Goal: Transaction & Acquisition: Download file/media

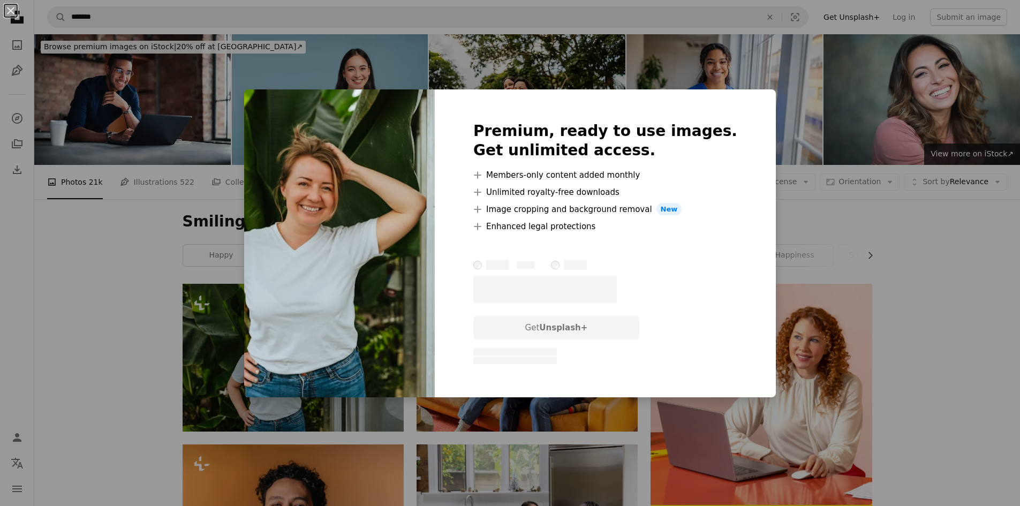
scroll to position [161, 0]
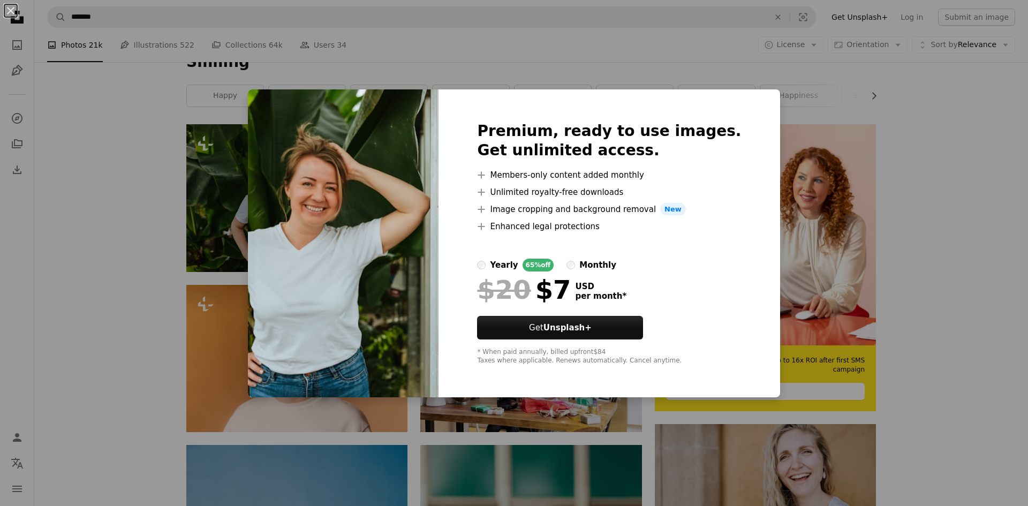
click at [789, 184] on div "An X shape Premium, ready to use images. Get unlimited access. A plus sign Memb…" at bounding box center [514, 253] width 1028 height 506
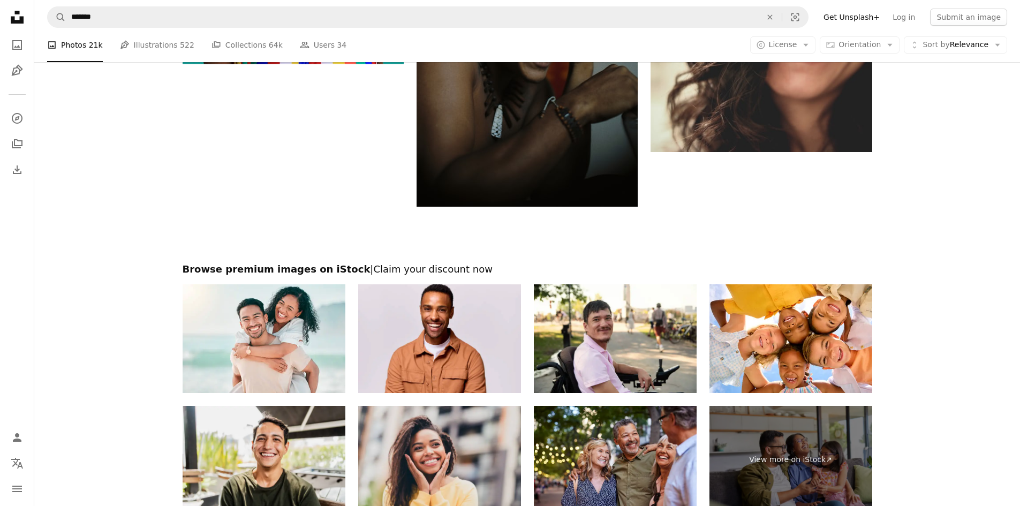
scroll to position [2115, 0]
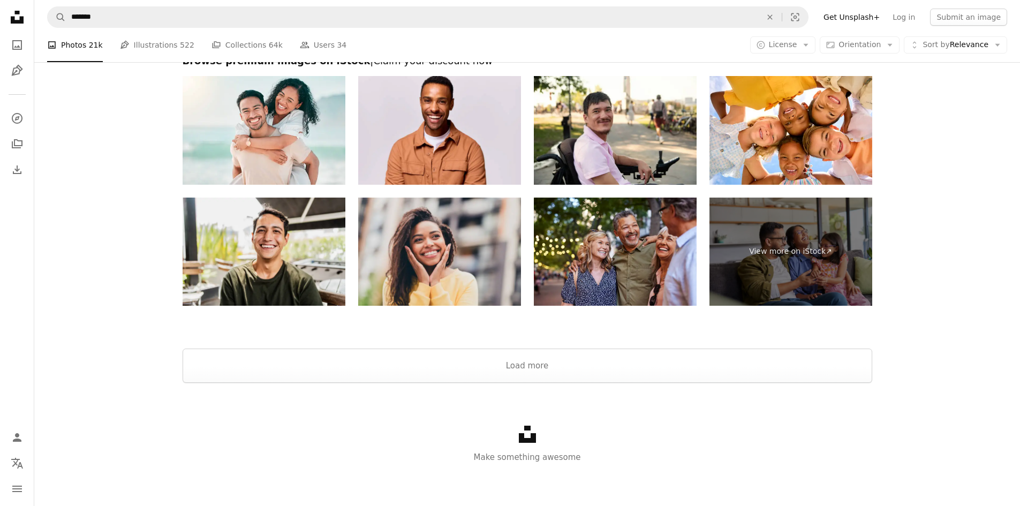
click at [579, 345] on div at bounding box center [527, 336] width 986 height 26
click at [573, 365] on button "Load more" at bounding box center [528, 366] width 690 height 34
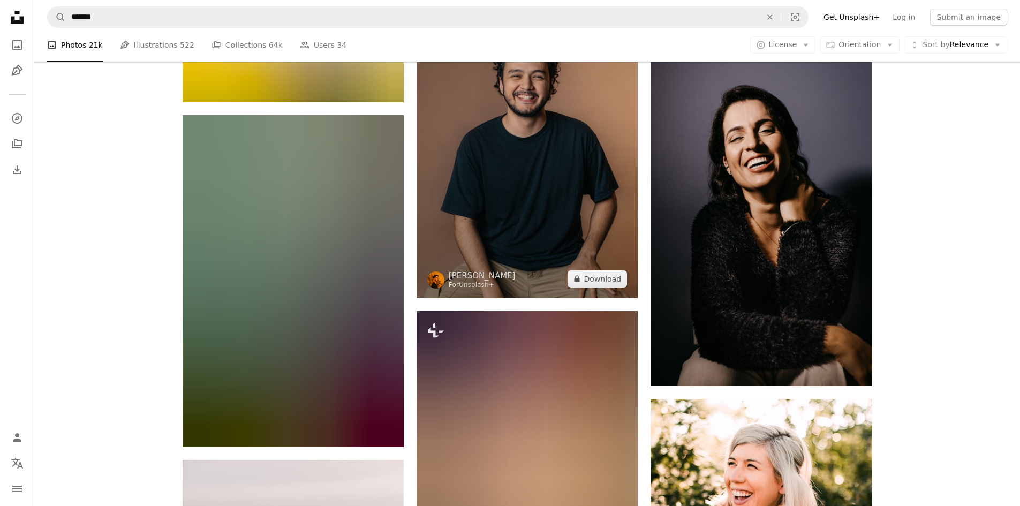
scroll to position [2275, 0]
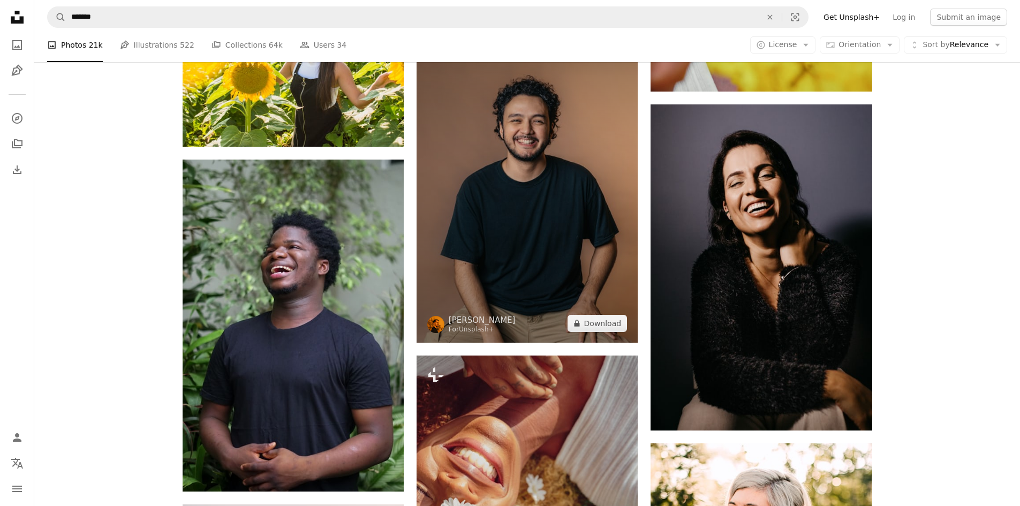
click at [481, 225] on img at bounding box center [527, 177] width 221 height 332
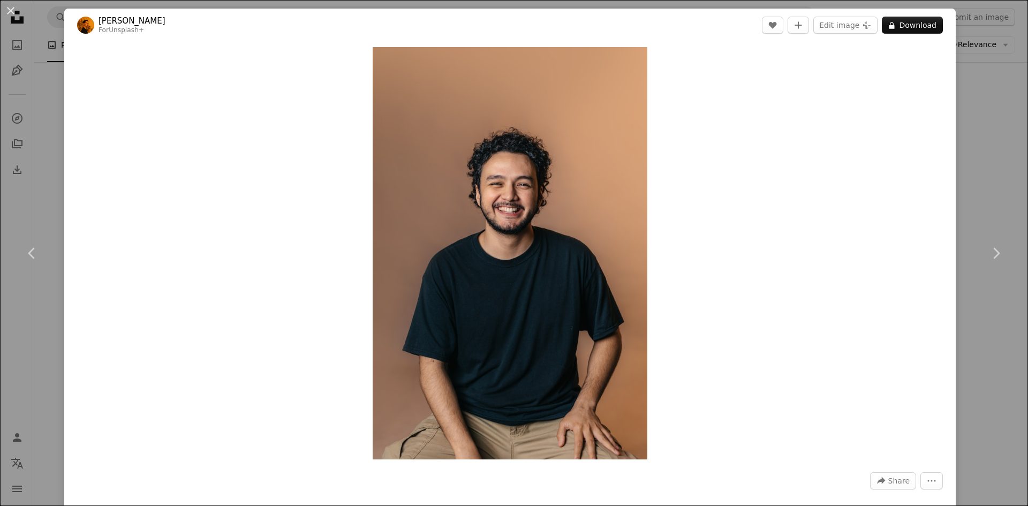
click at [980, 70] on div "An X shape Chevron left Chevron right [PERSON_NAME] For Unsplash+ A heart A plu…" at bounding box center [514, 253] width 1028 height 506
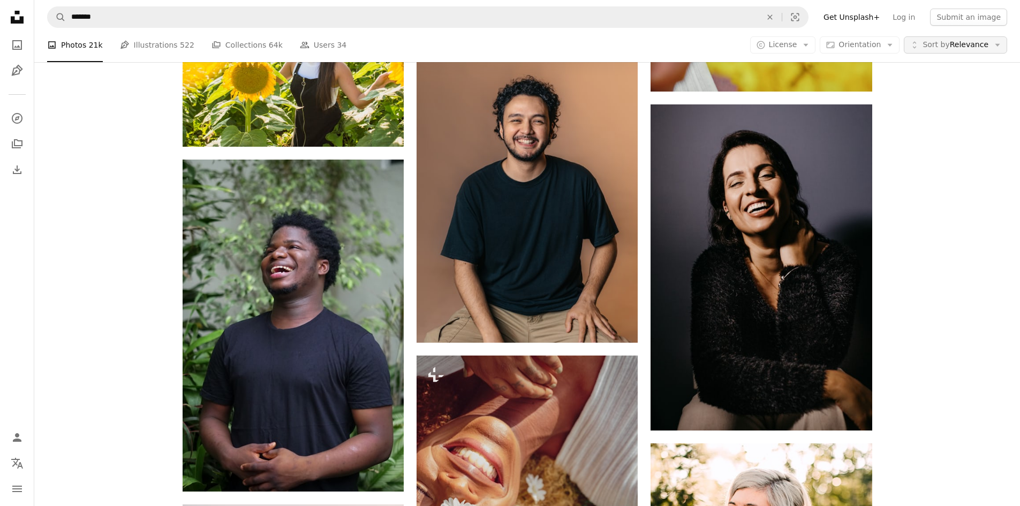
click at [980, 46] on span "Sort by Relevance" at bounding box center [956, 45] width 66 height 11
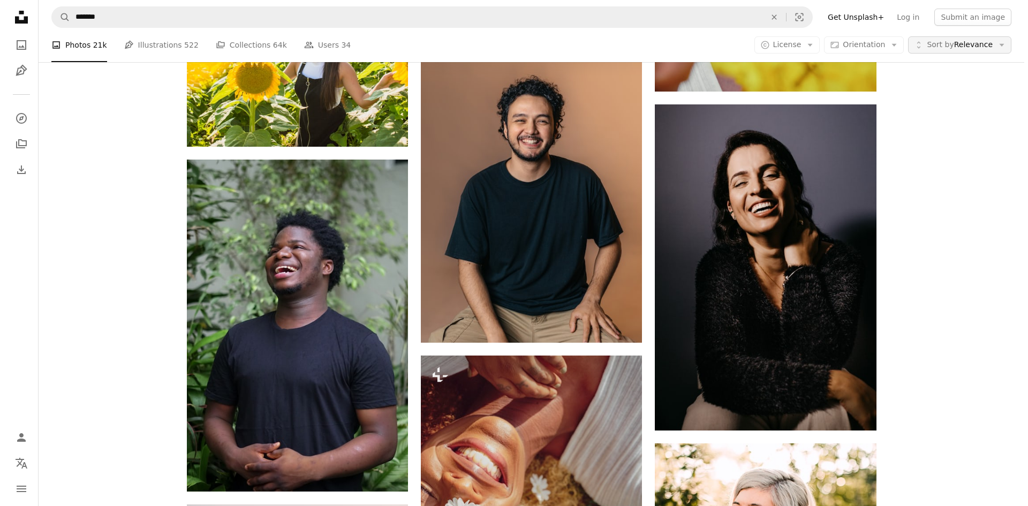
scroll to position [2275, 0]
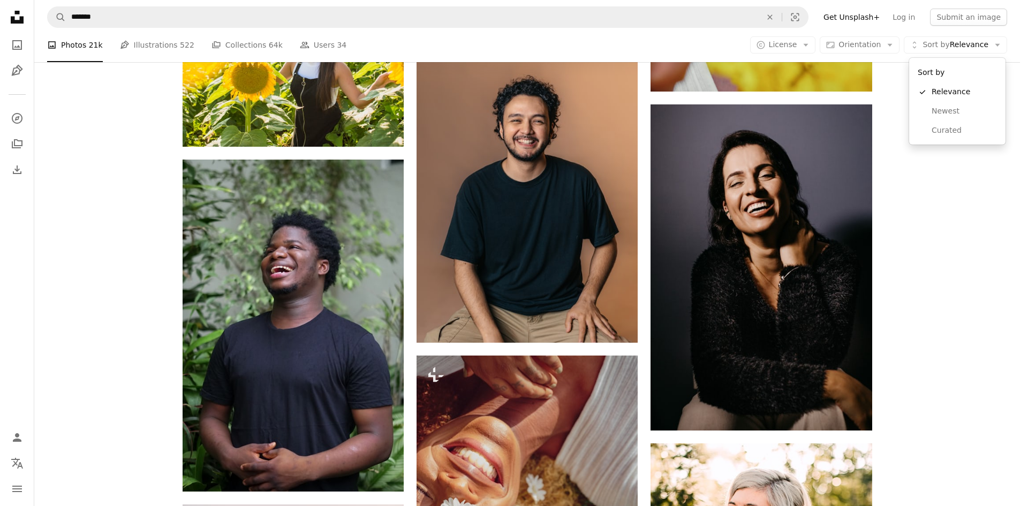
click at [949, 176] on body "Unsplash logo Unsplash Home A photo Pen Tool A compass A stack of folders Downl…" at bounding box center [510, 253] width 1020 height 506
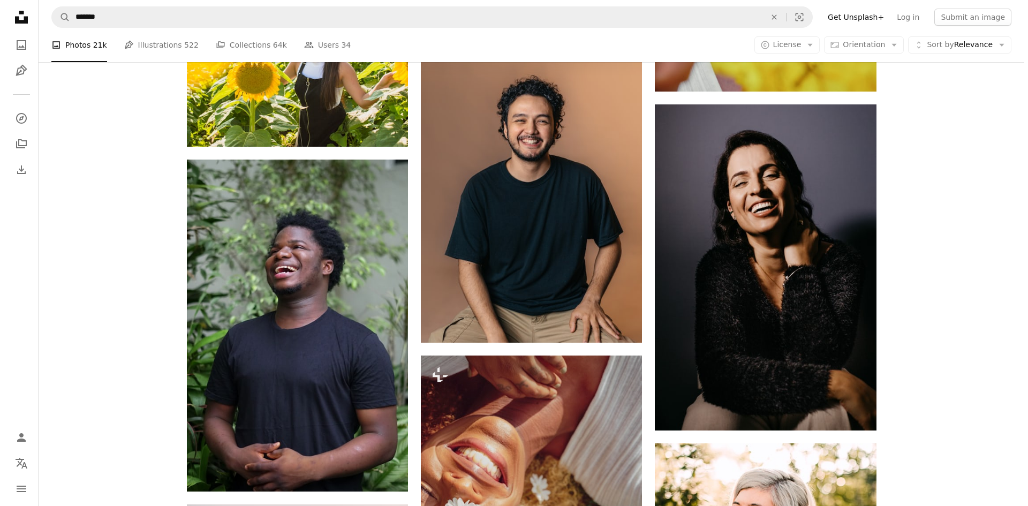
scroll to position [0, 0]
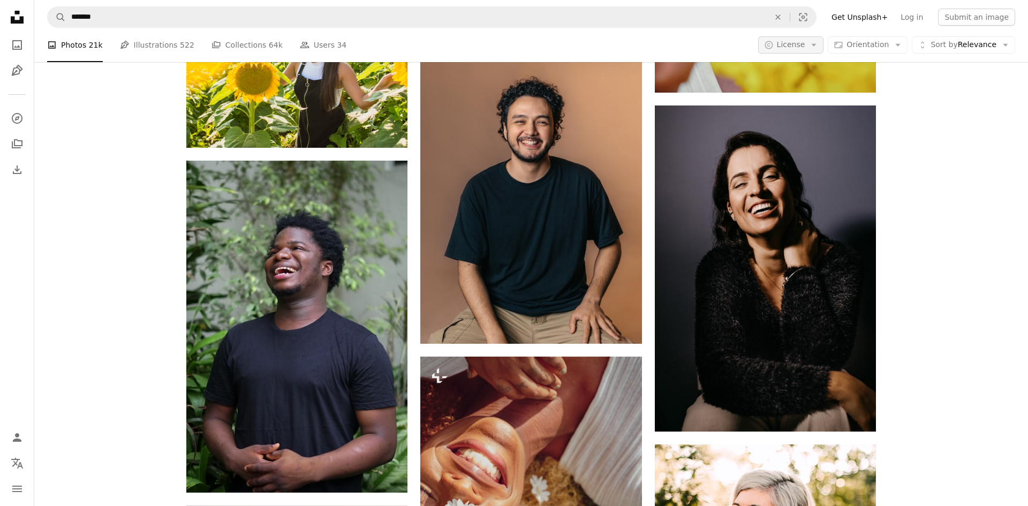
click at [815, 50] on icon "Arrow down" at bounding box center [814, 45] width 10 height 10
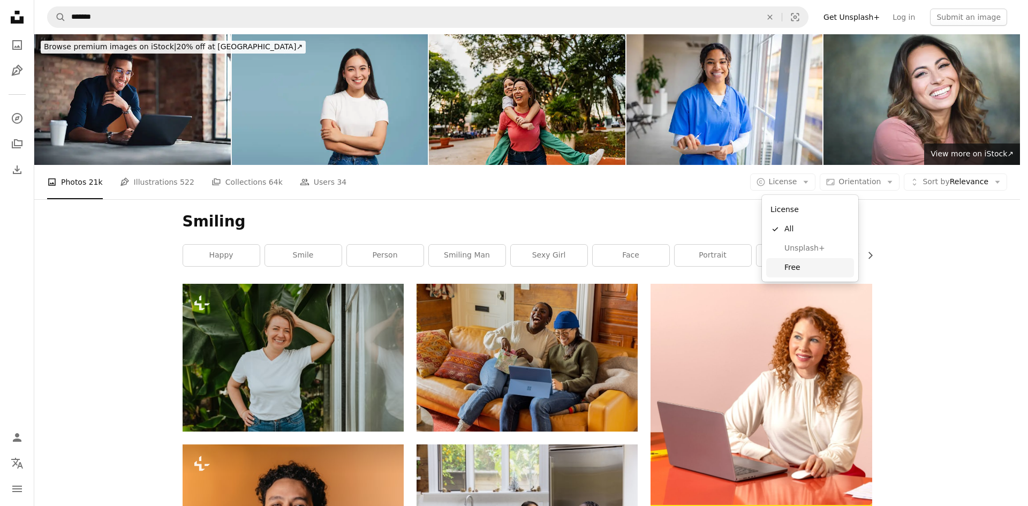
click at [799, 265] on span "Free" at bounding box center [816, 267] width 65 height 11
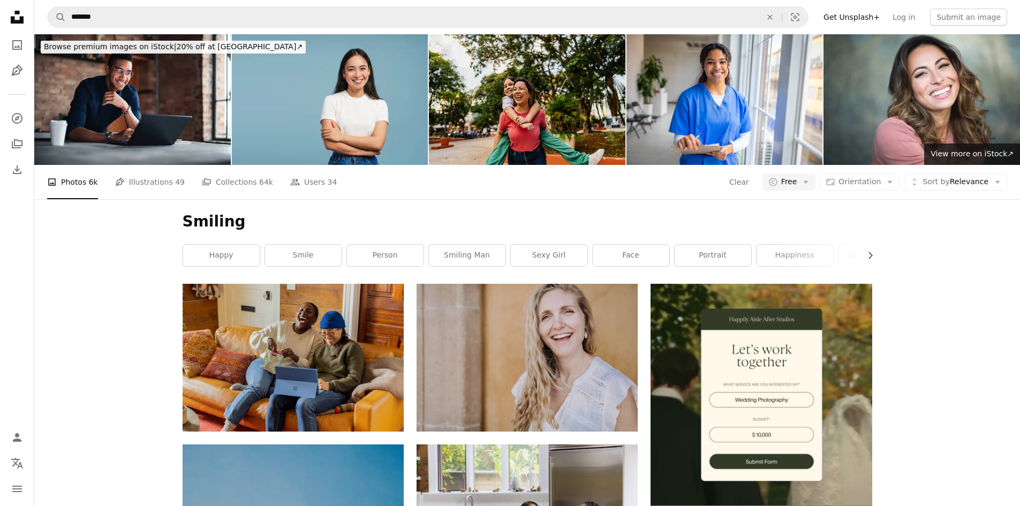
scroll to position [2624, 0]
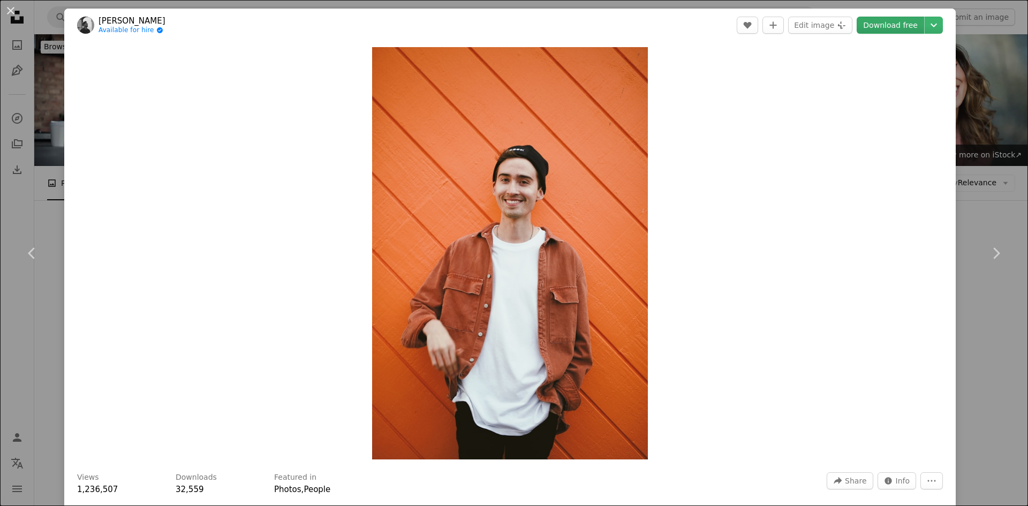
click at [868, 26] on link "Download free" at bounding box center [890, 25] width 67 height 17
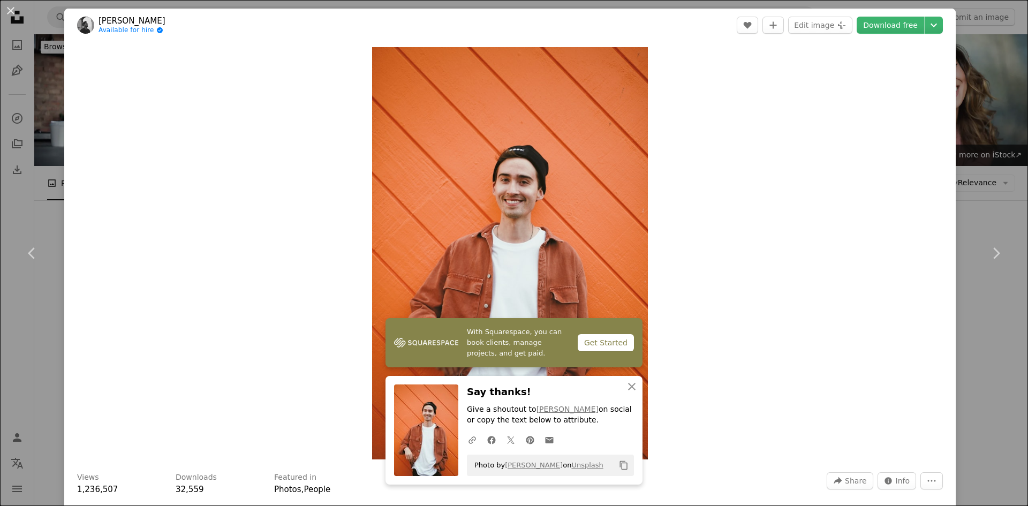
click at [960, 35] on div "An X shape Chevron left Chevron right With Squarespace, you can book clients, m…" at bounding box center [514, 253] width 1028 height 506
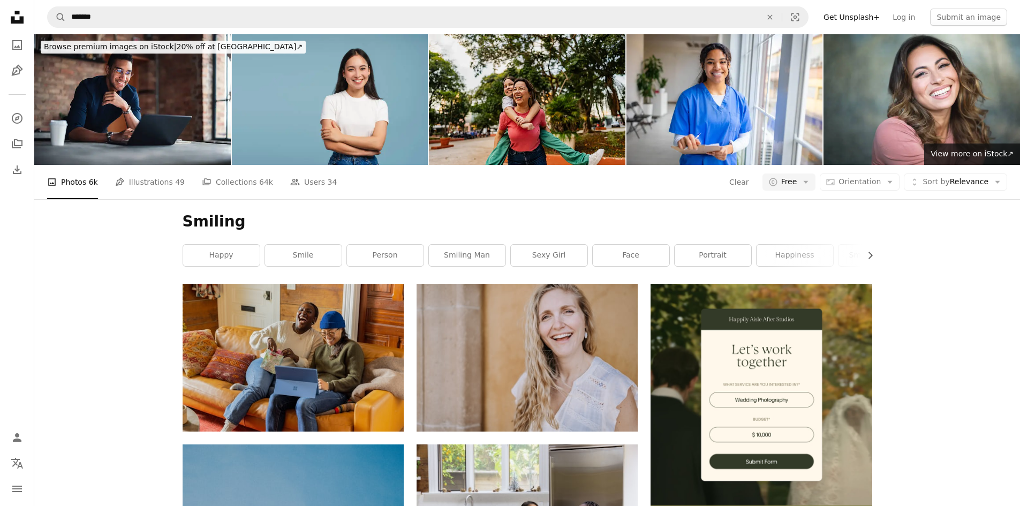
scroll to position [13171, 0]
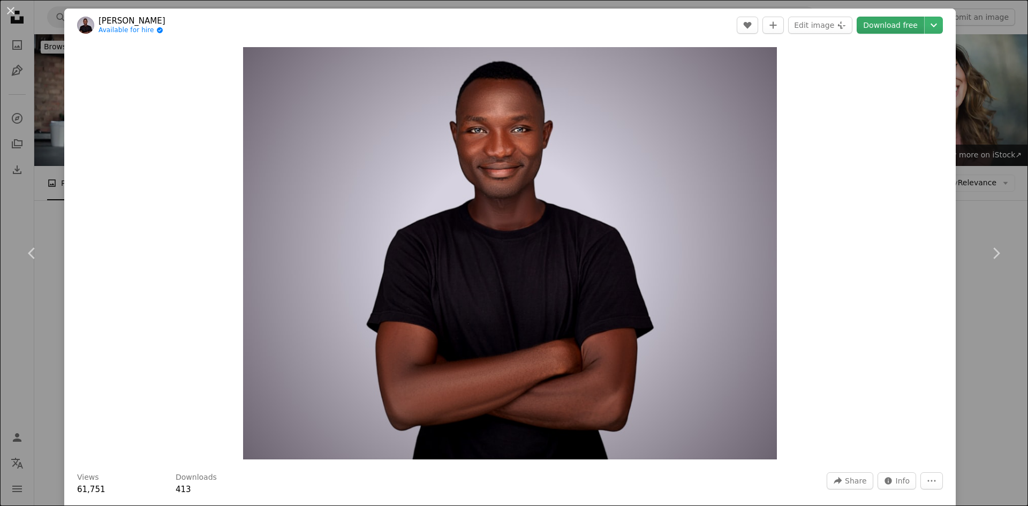
click at [904, 29] on link "Download free" at bounding box center [890, 25] width 67 height 17
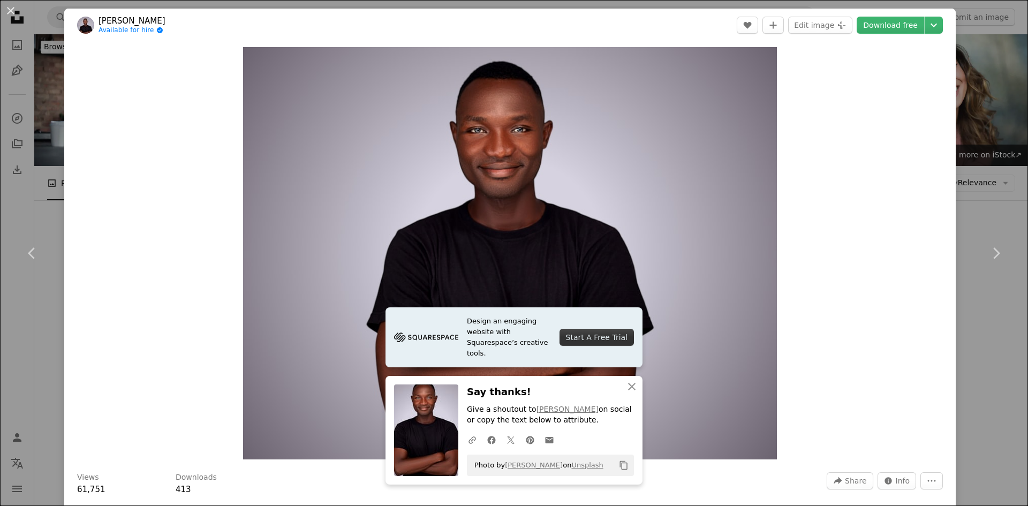
click at [24, 130] on div "An X shape Chevron left Chevron right Design an engaging website with Squarespa…" at bounding box center [514, 253] width 1028 height 506
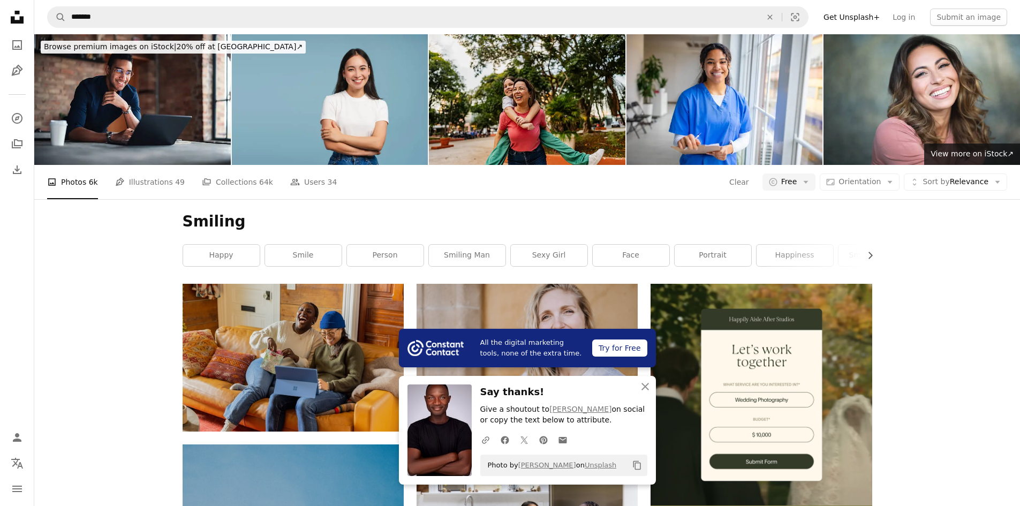
scroll to position [13599, 0]
click at [640, 384] on icon "An X shape" at bounding box center [645, 386] width 13 height 13
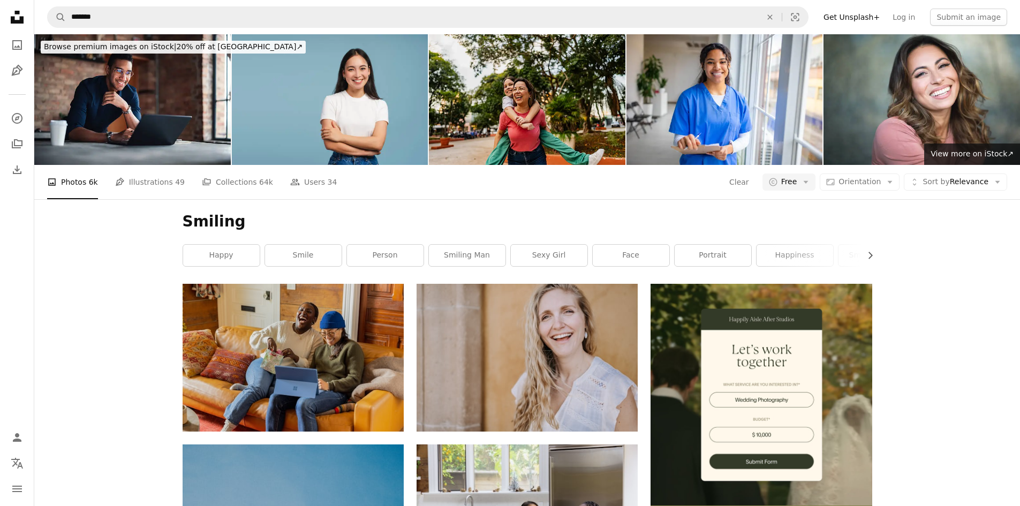
scroll to position [30625, 0]
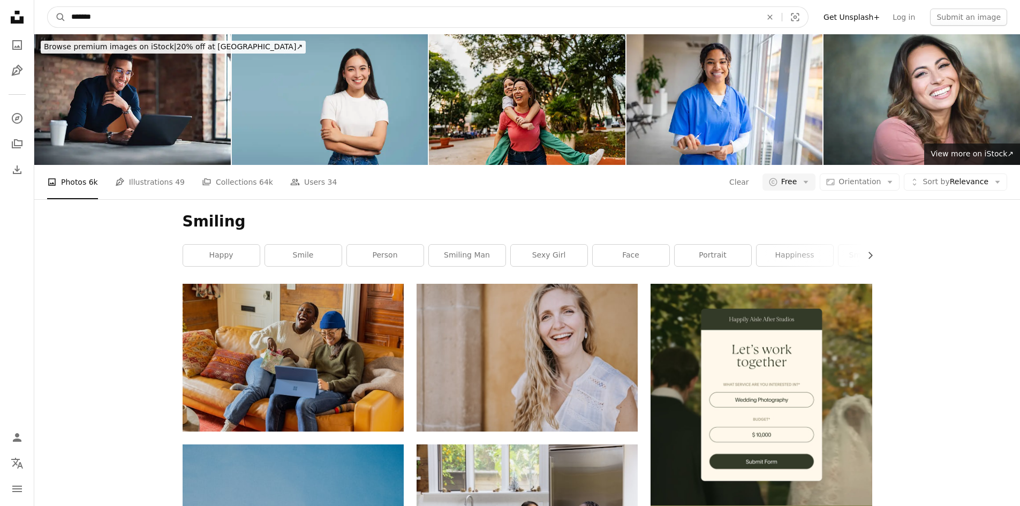
click at [352, 9] on input "*******" at bounding box center [412, 17] width 692 height 20
type input "*****"
click button "A magnifying glass" at bounding box center [57, 17] width 18 height 20
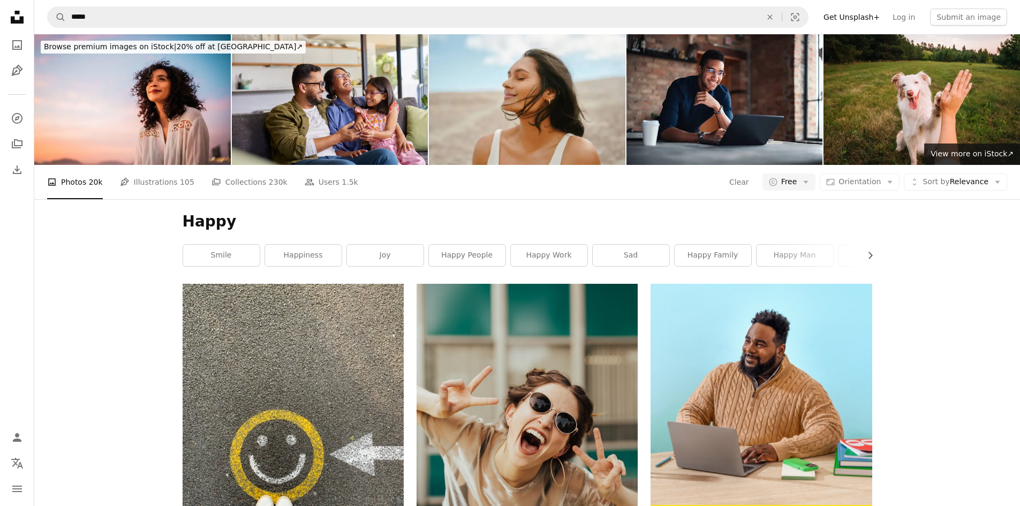
scroll to position [803, 0]
